Goal: Task Accomplishment & Management: Manage account settings

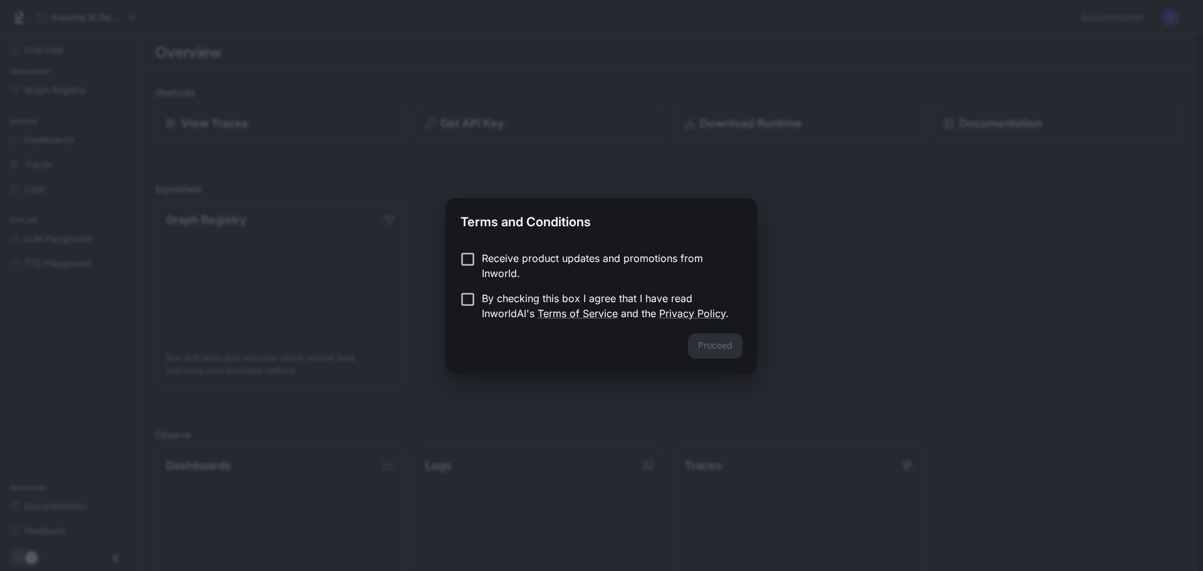
click at [592, 298] on p "By checking this box I agree that I have read InworldAI's Terms of Service and …" at bounding box center [607, 306] width 251 height 30
click at [738, 352] on button "Proceed" at bounding box center [715, 345] width 55 height 25
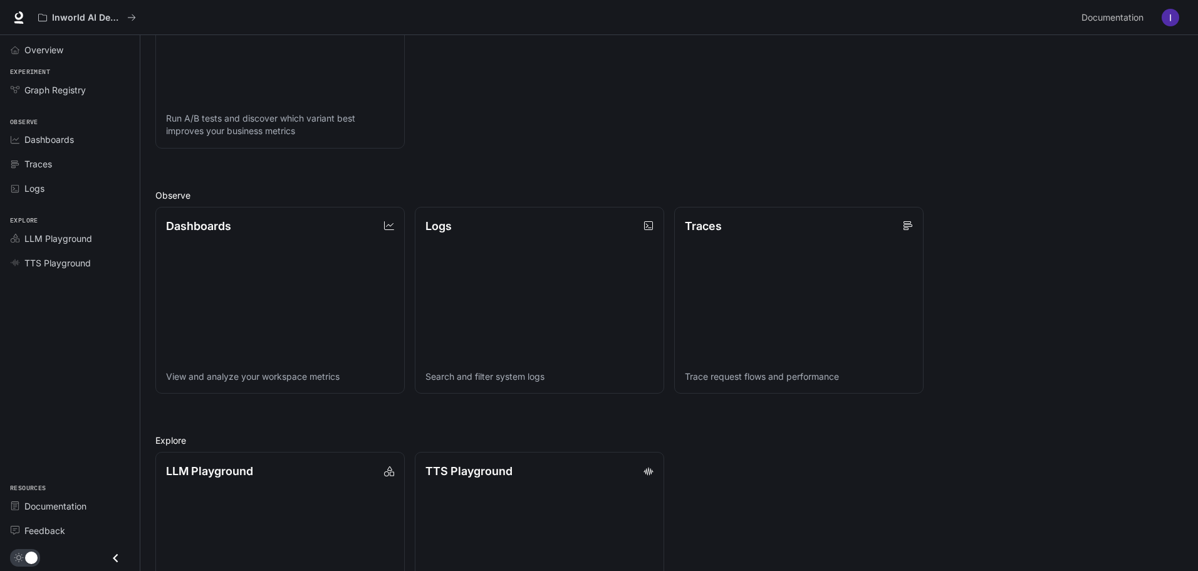
scroll to position [323, 0]
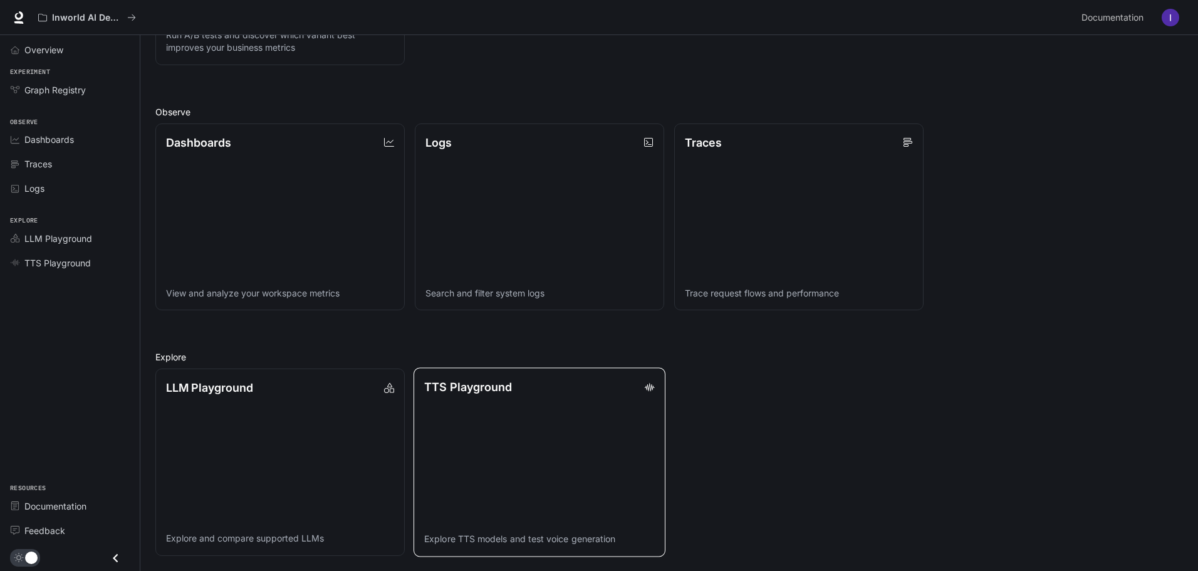
click at [556, 427] on link "TTS Playground Explore TTS models and test voice generation" at bounding box center [540, 462] width 252 height 189
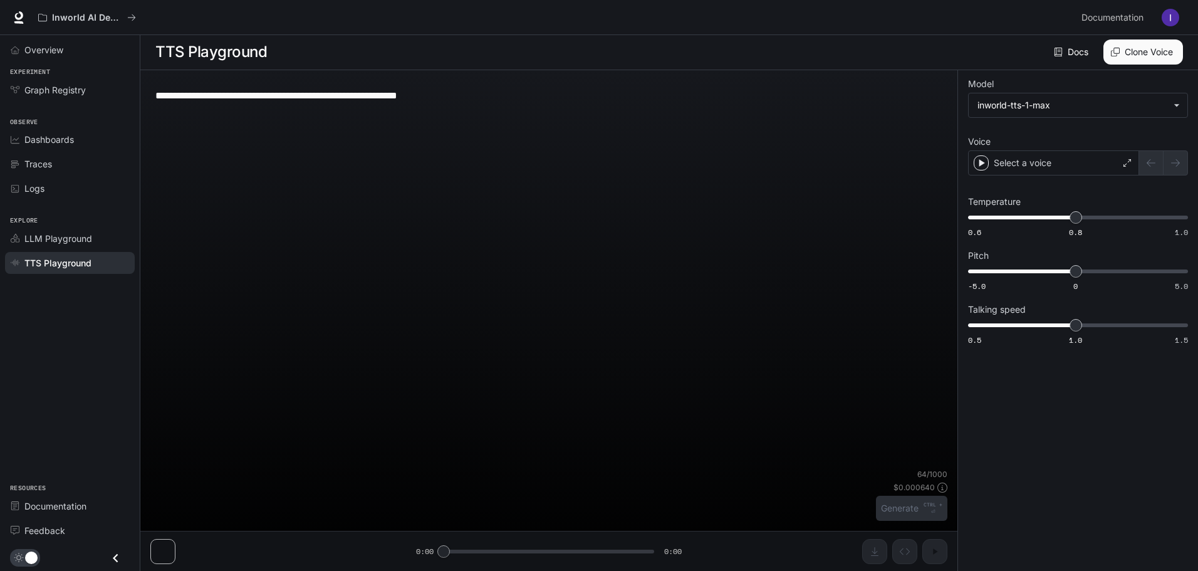
scroll to position [1, 0]
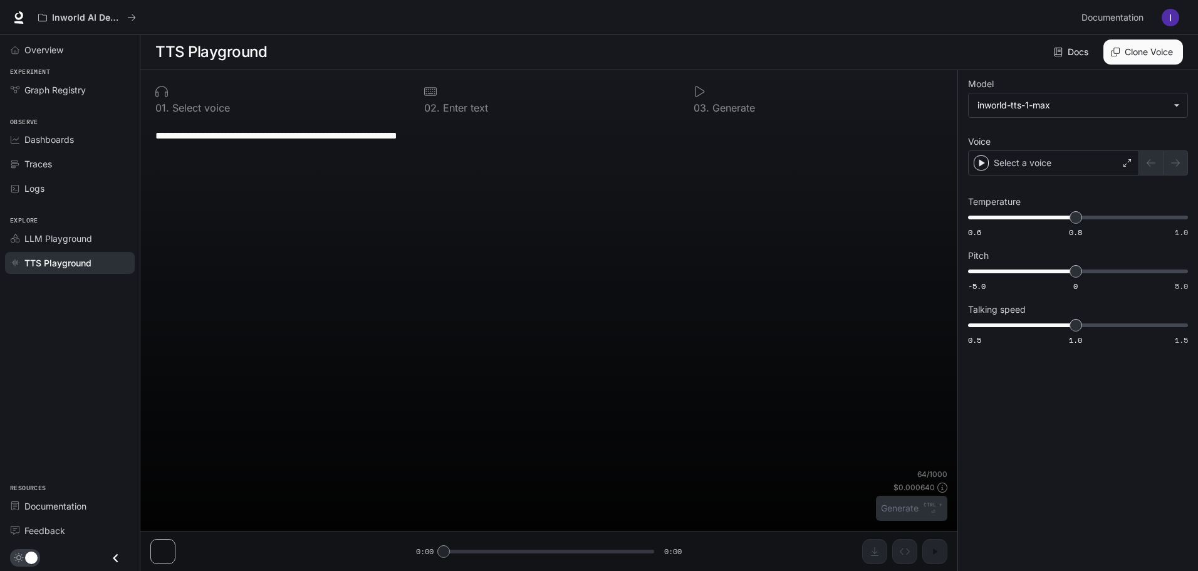
click at [172, 112] on p "Select voice" at bounding box center [199, 108] width 61 height 10
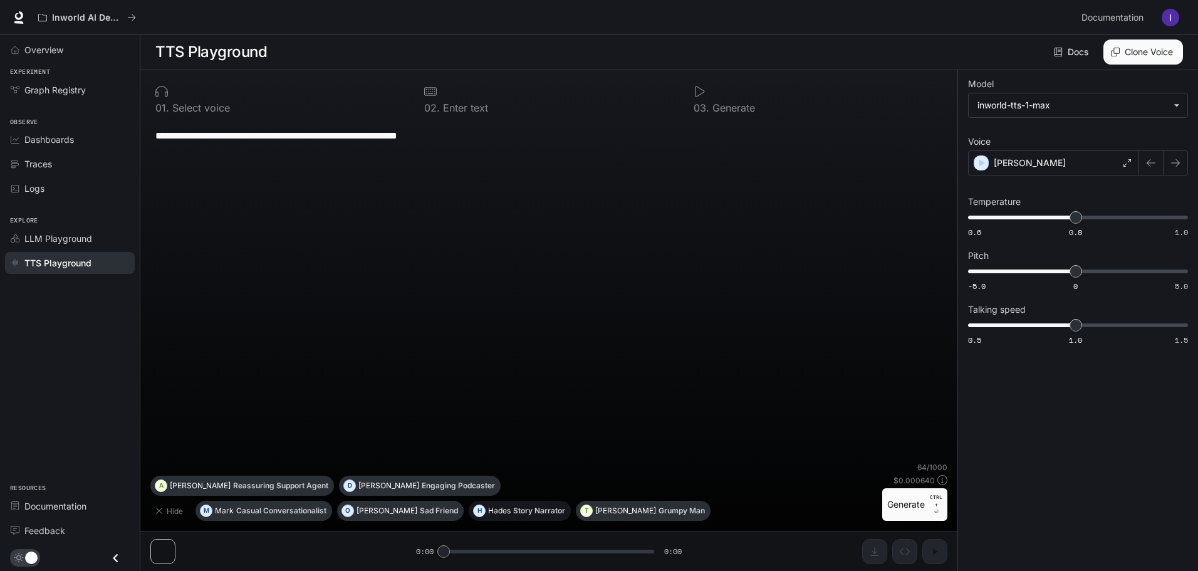
click at [469, 503] on button "H Hades Story Narrator" at bounding box center [520, 511] width 102 height 20
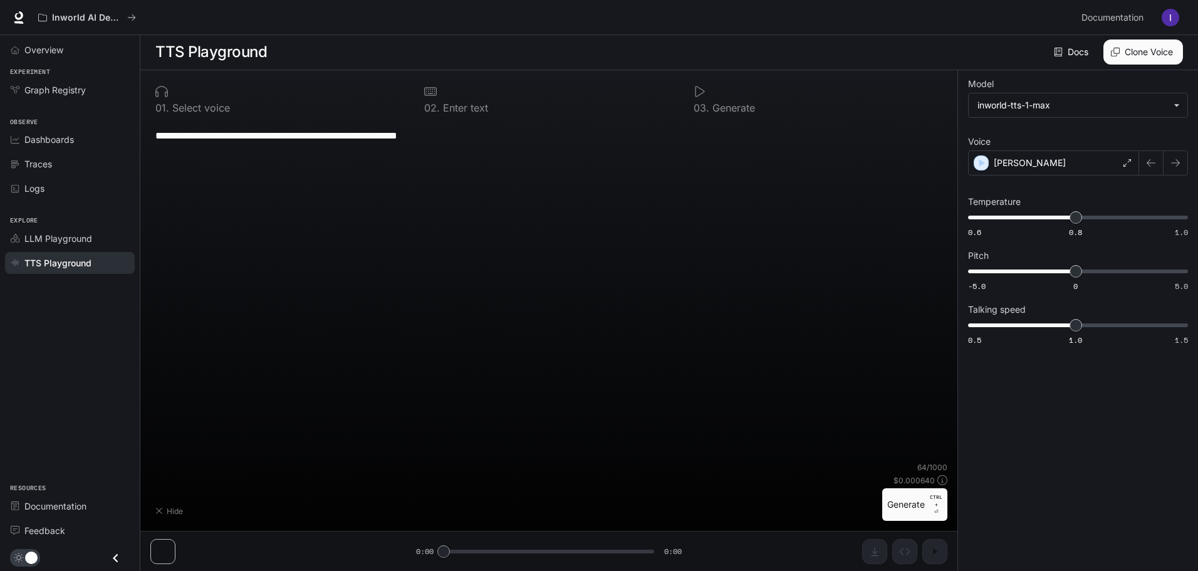
type textarea "**********"
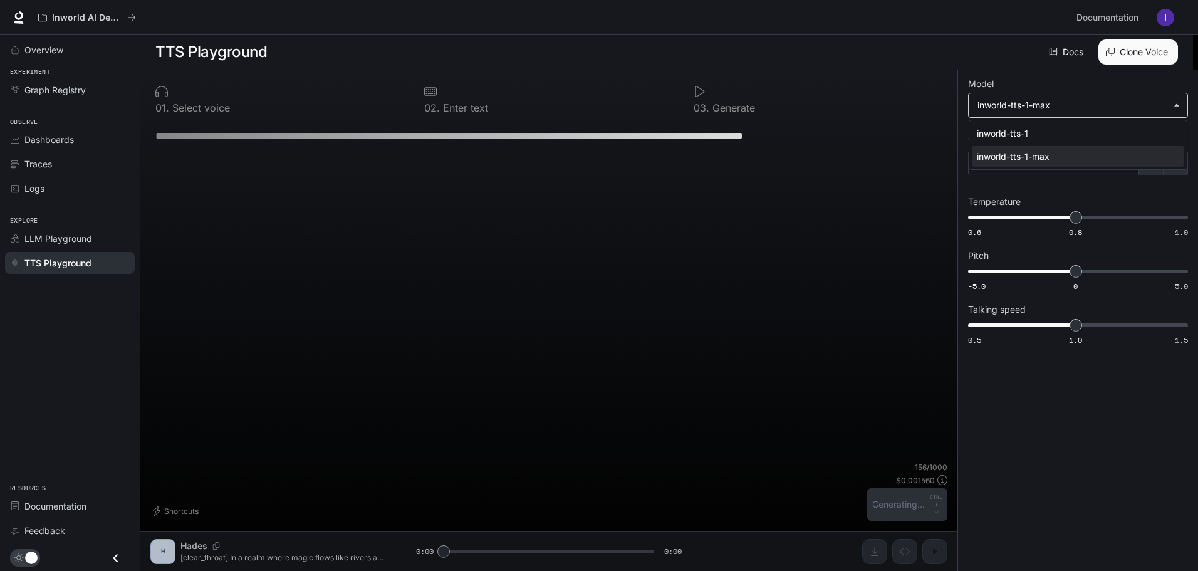
click at [1099, 105] on body "**********" at bounding box center [599, 284] width 1198 height 571
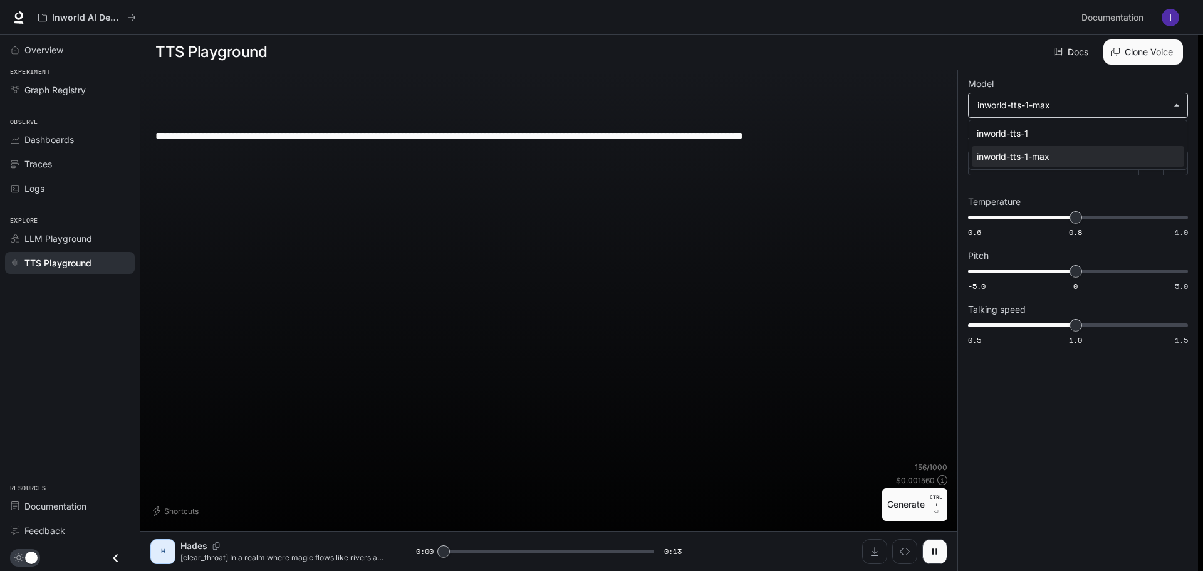
click at [1099, 105] on div at bounding box center [601, 285] width 1203 height 571
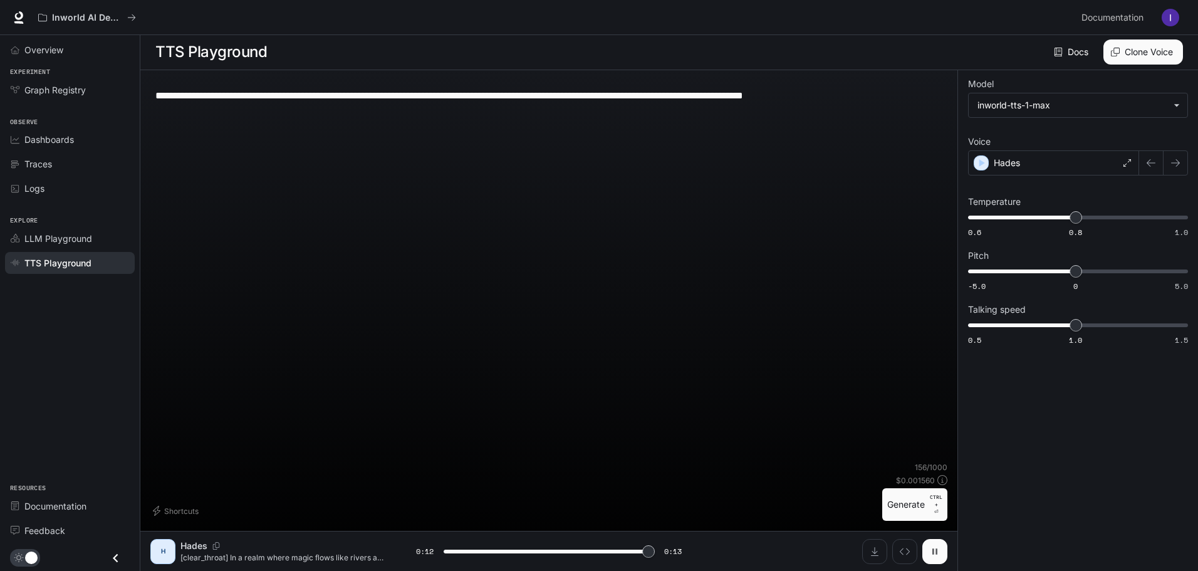
click at [940, 551] on button "button" at bounding box center [934, 551] width 25 height 25
type input "****"
click at [944, 478] on icon at bounding box center [942, 480] width 10 height 10
click at [93, 90] on div "Graph Registry" at bounding box center [76, 89] width 105 height 13
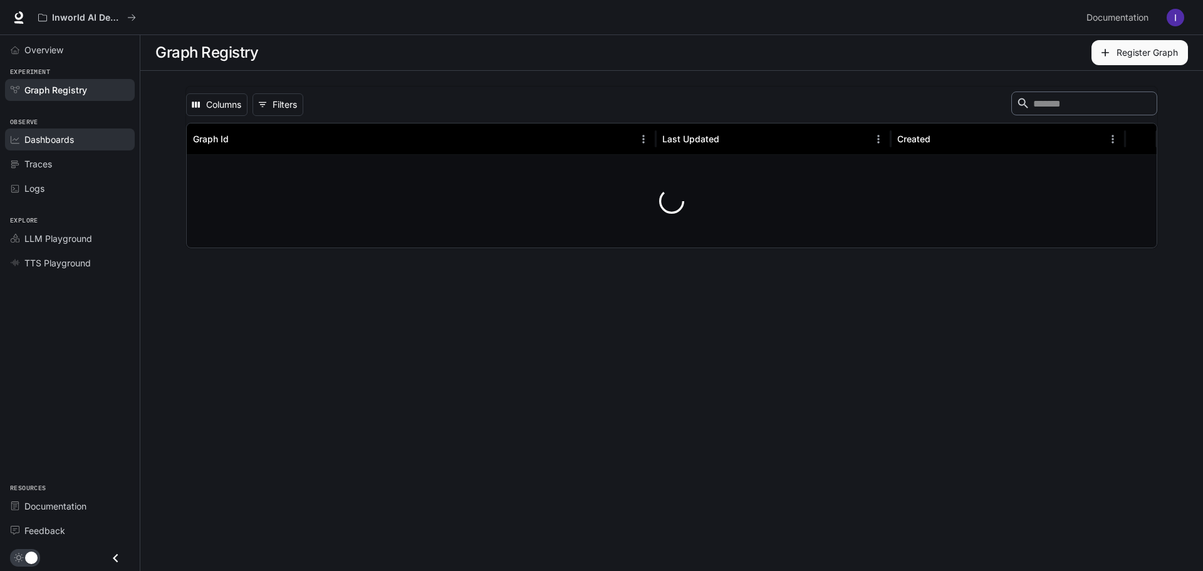
click at [88, 140] on div "Dashboards" at bounding box center [76, 139] width 105 height 13
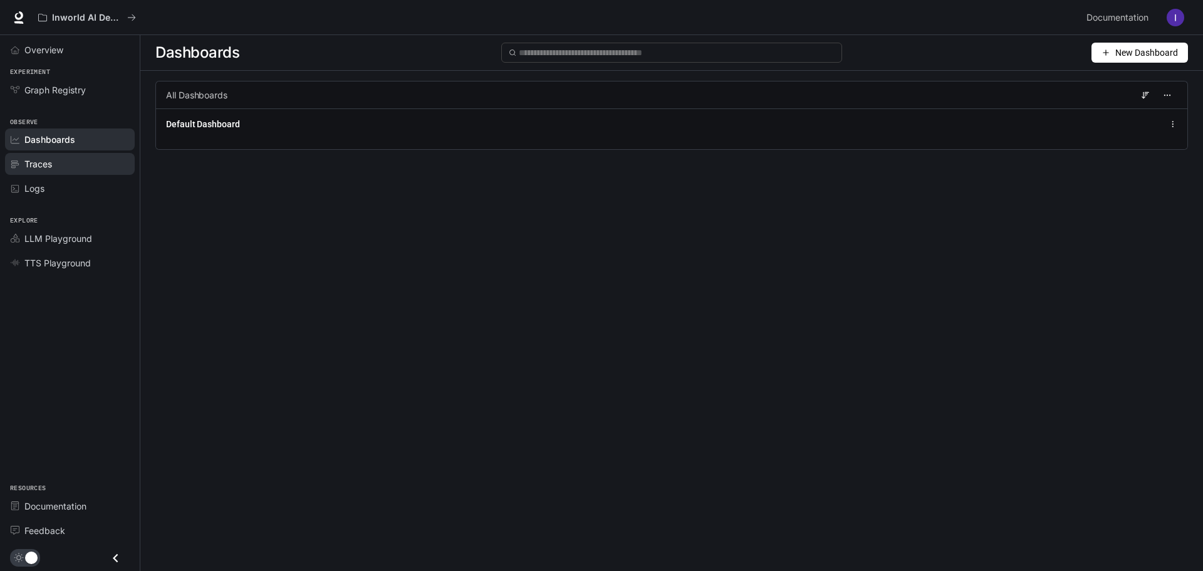
click at [78, 164] on div "Traces" at bounding box center [76, 163] width 105 height 13
click at [78, 164] on html "Skip to main content Inworld AI Demos Documentation Documentation Portal Overvi…" at bounding box center [601, 285] width 1203 height 571
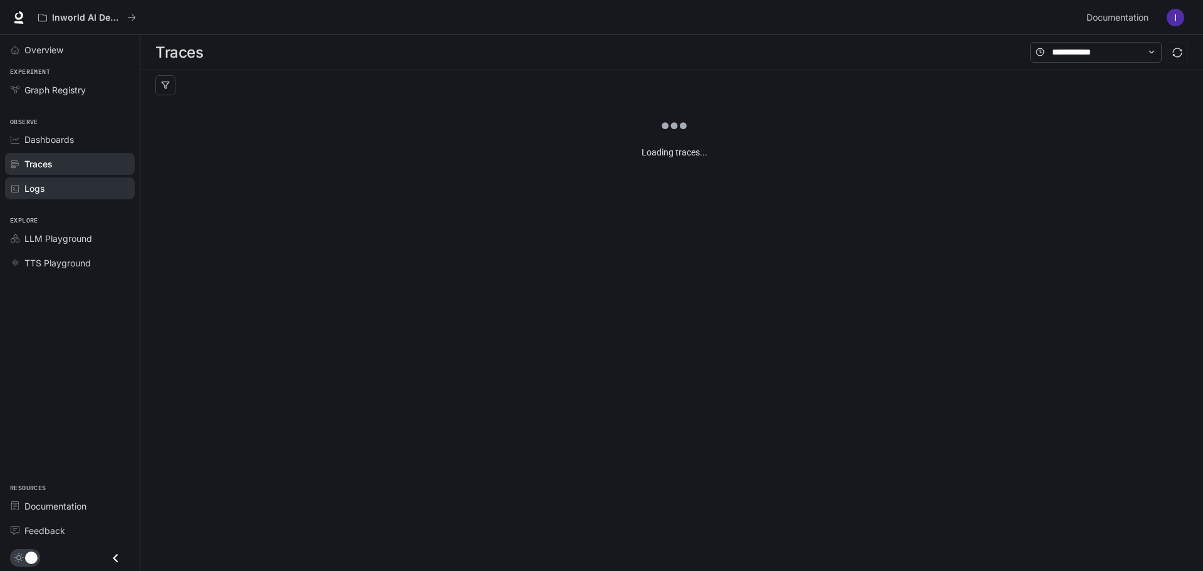
click at [77, 189] on div "Logs" at bounding box center [76, 188] width 105 height 13
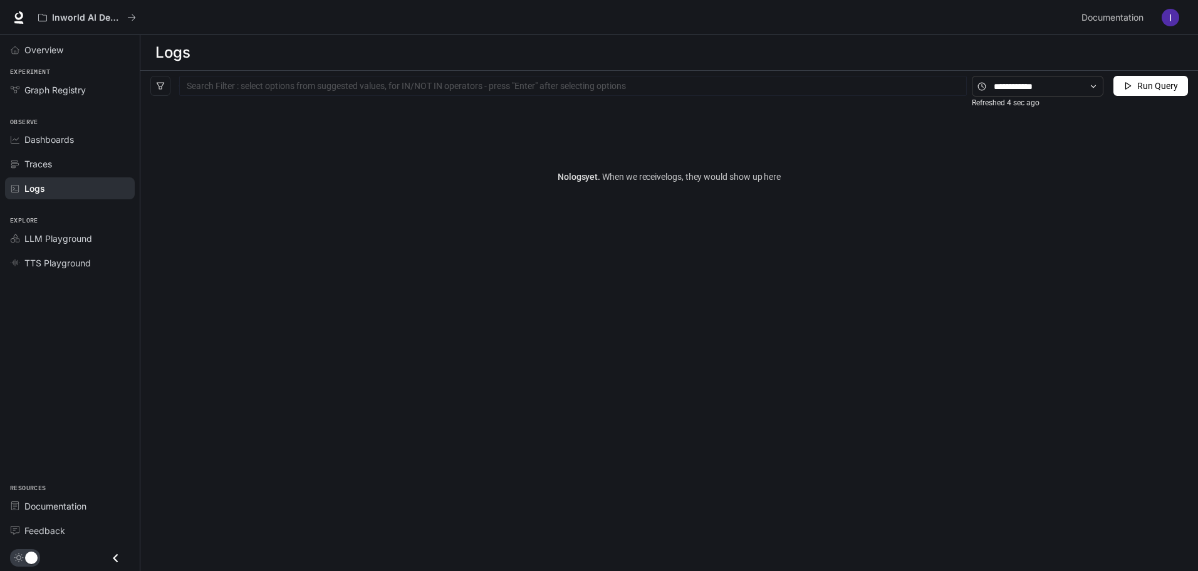
click at [1169, 26] on button "button" at bounding box center [1170, 17] width 25 height 25
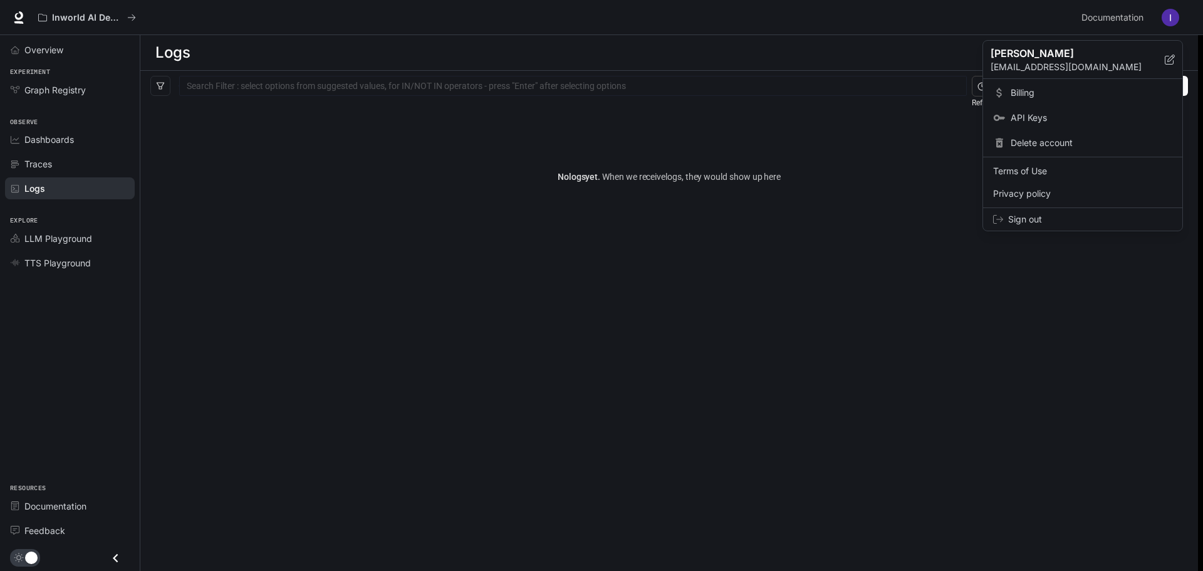
click at [1068, 142] on span "Delete account" at bounding box center [1092, 143] width 162 height 13
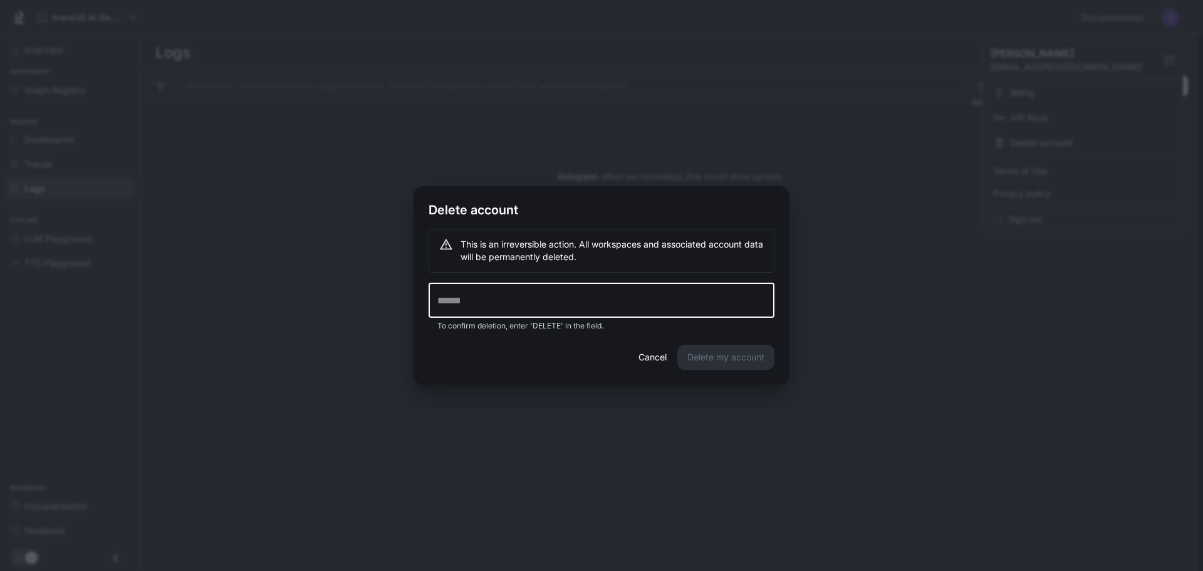
click at [701, 312] on input "text" at bounding box center [602, 300] width 346 height 35
type input "******"
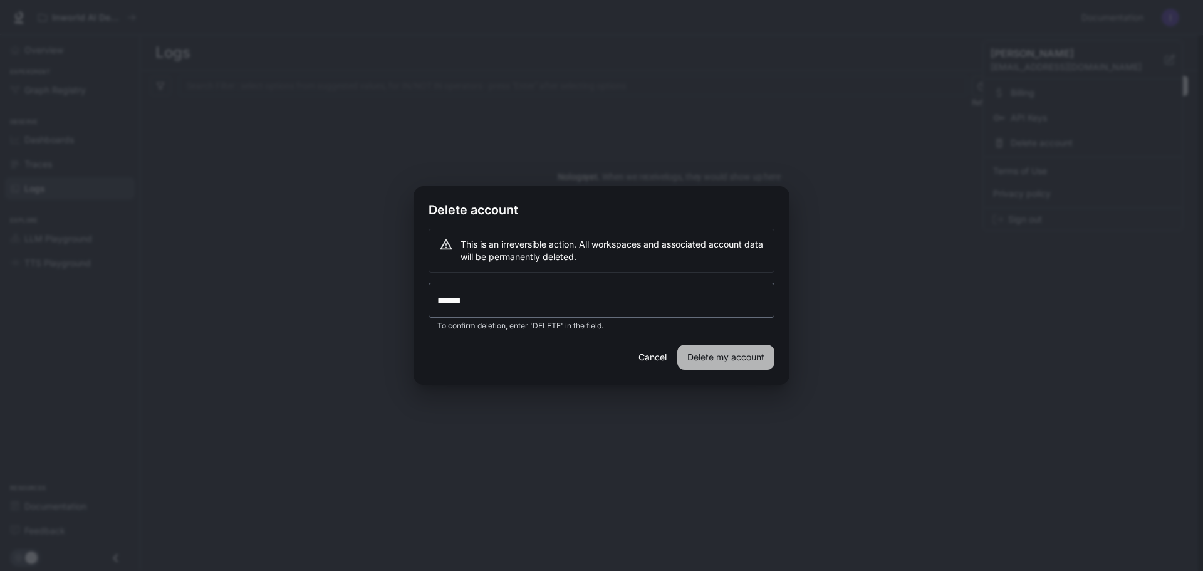
click at [721, 365] on button "Delete my account" at bounding box center [725, 357] width 97 height 25
click at [721, 364] on button "Delete my account" at bounding box center [725, 357] width 97 height 25
